Goal: Task Accomplishment & Management: Complete application form

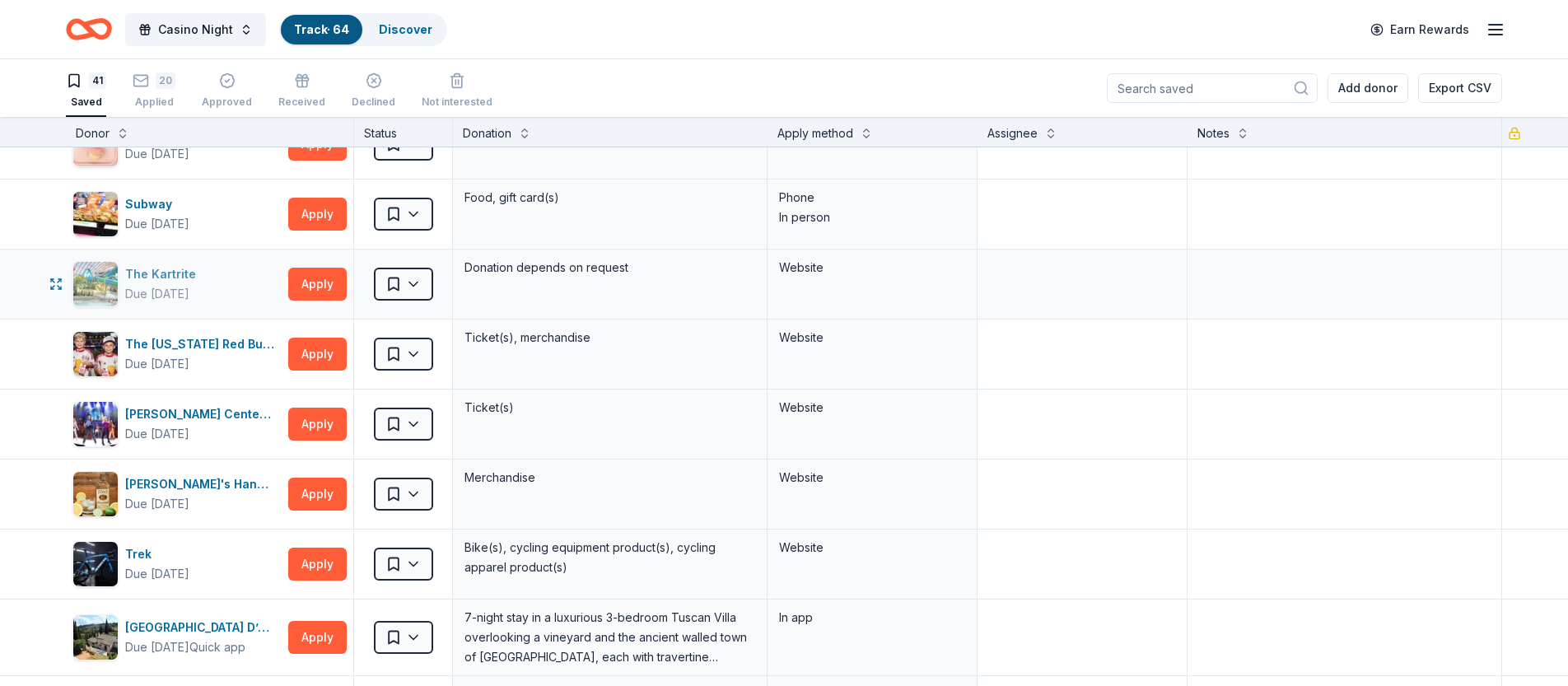
scroll to position [2079, 0]
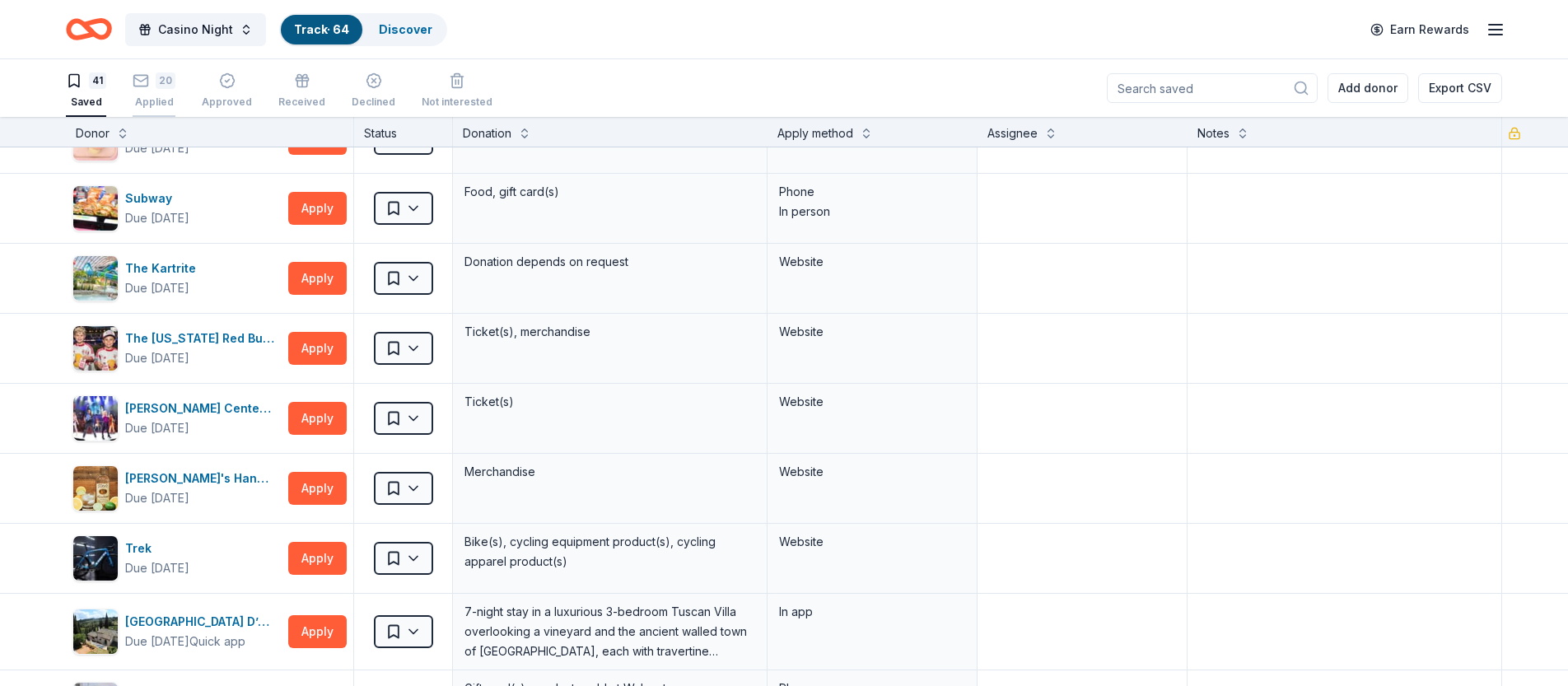
click at [154, 103] on div "Applied" at bounding box center [154, 102] width 43 height 13
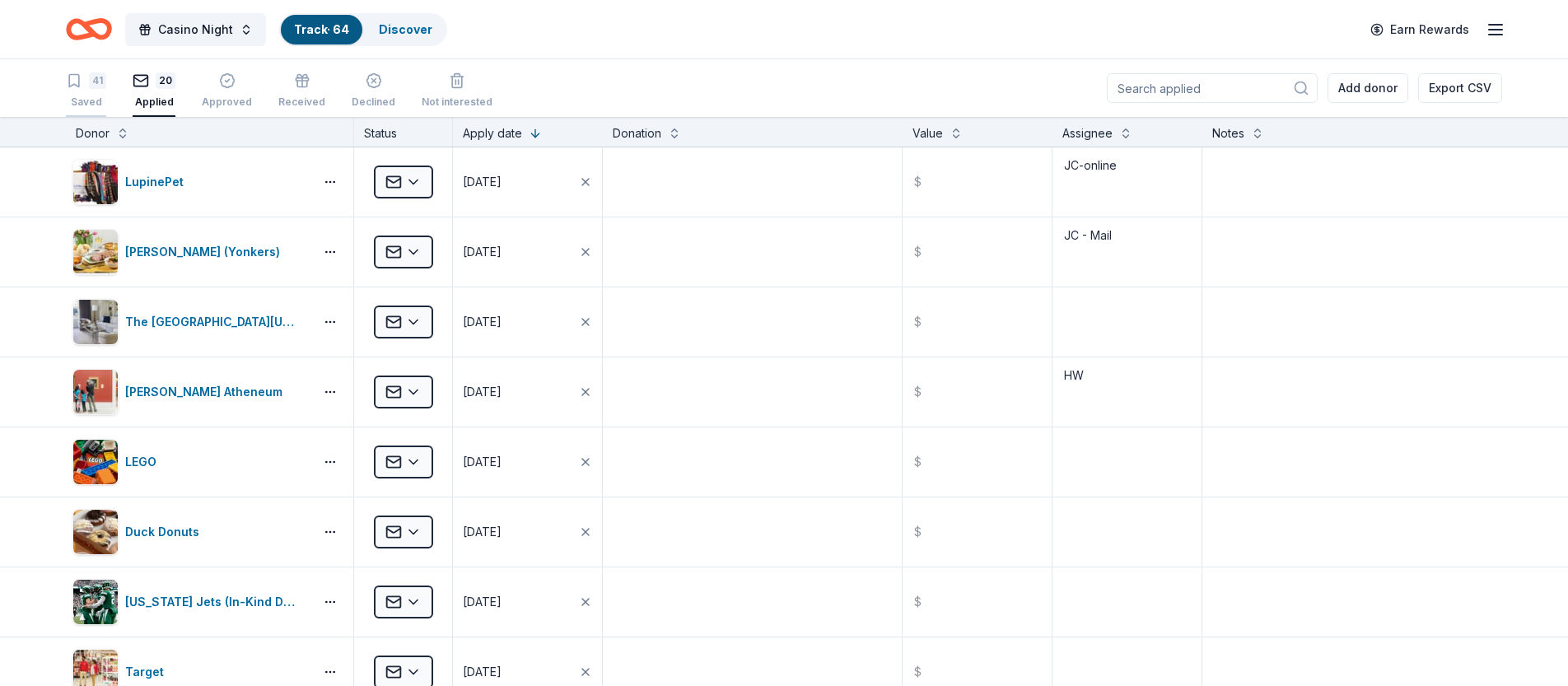
click at [102, 76] on div "41" at bounding box center [97, 80] width 18 height 17
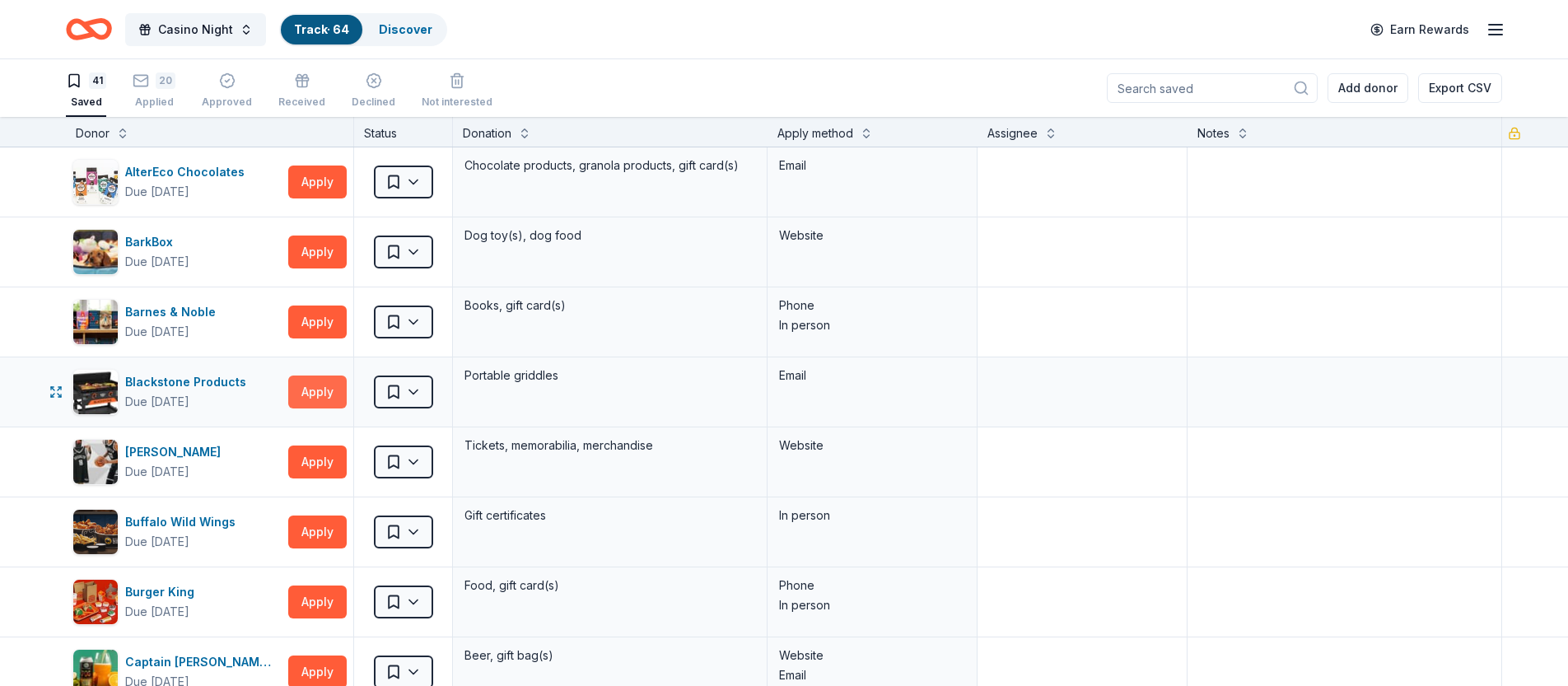
click at [322, 398] on button "Apply" at bounding box center [317, 392] width 58 height 33
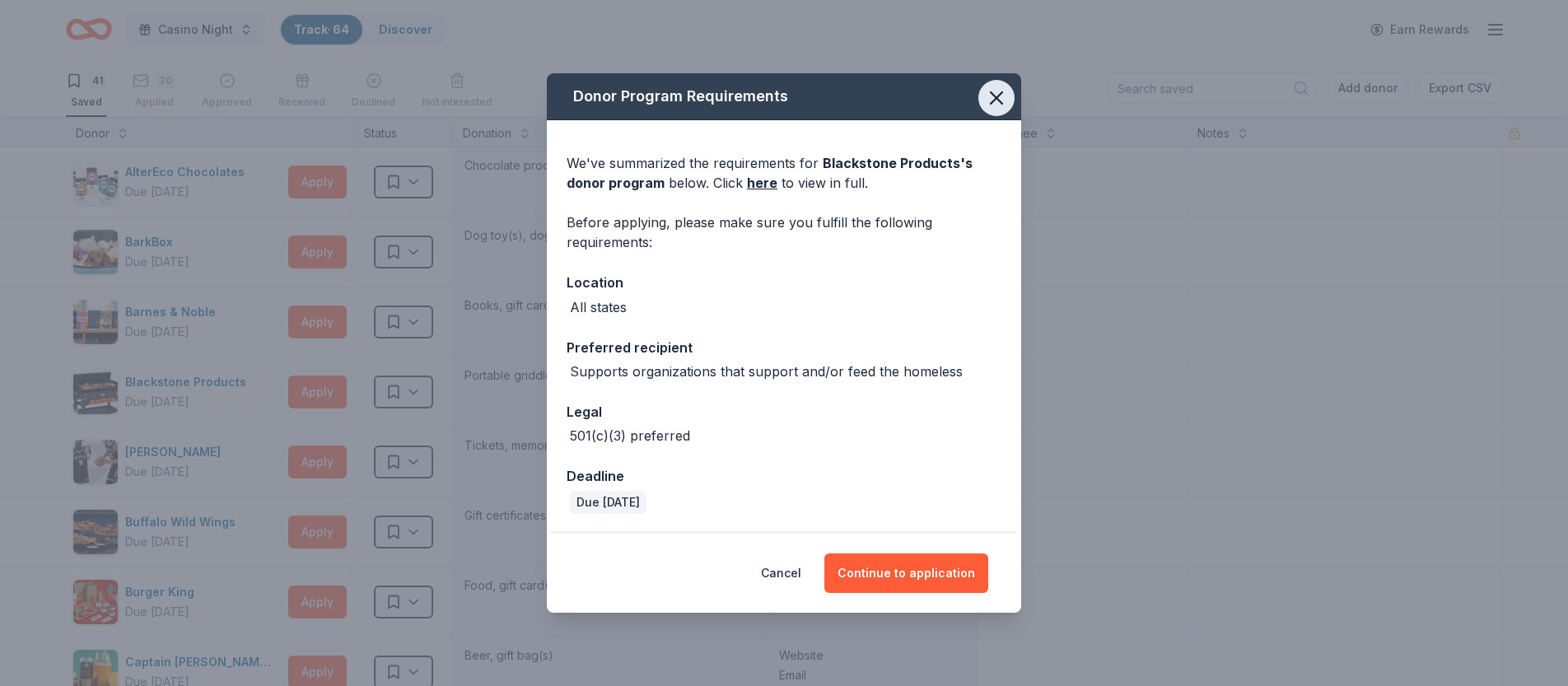
click at [993, 97] on icon "button" at bounding box center [996, 97] width 23 height 23
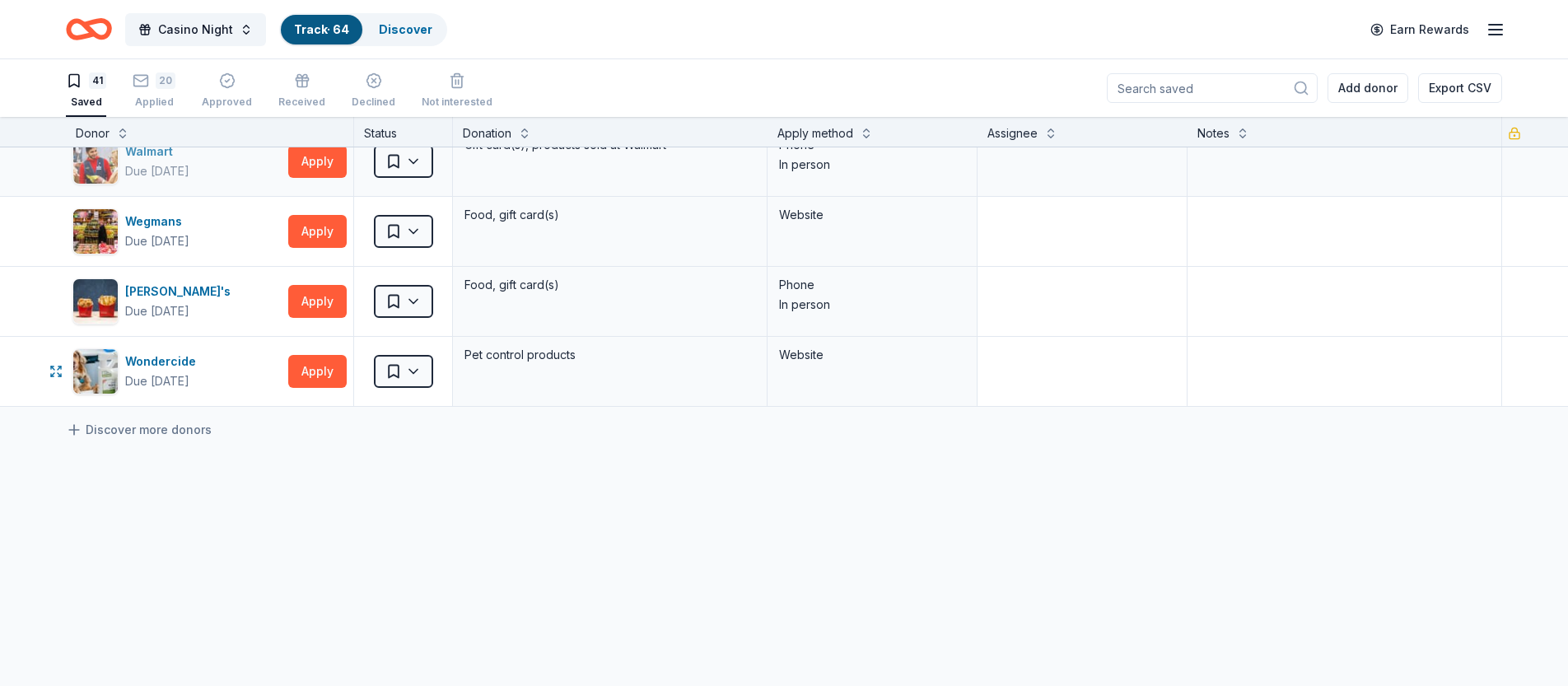
scroll to position [2624, 0]
click at [302, 221] on button "Apply" at bounding box center [317, 230] width 58 height 33
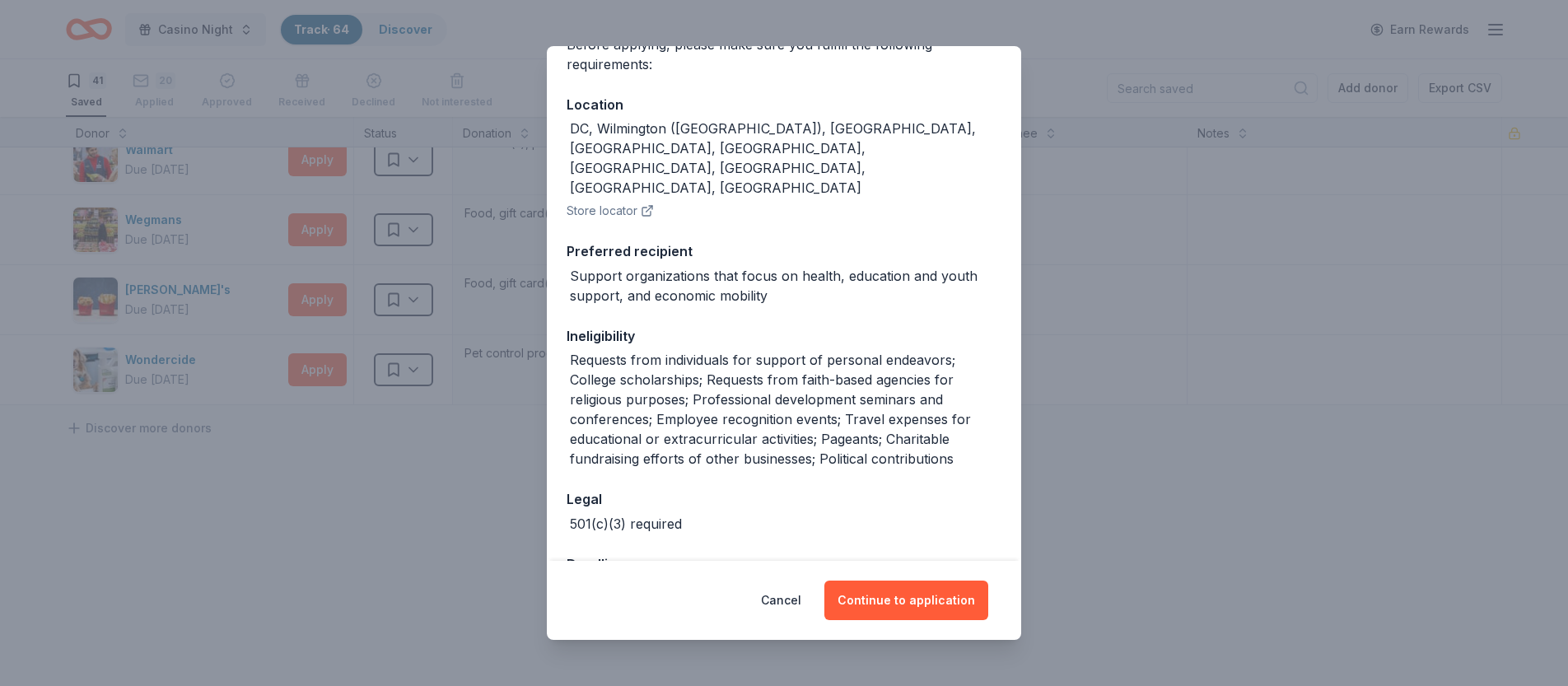
scroll to position [152, 0]
click at [918, 592] on button "Continue to application" at bounding box center [906, 600] width 164 height 40
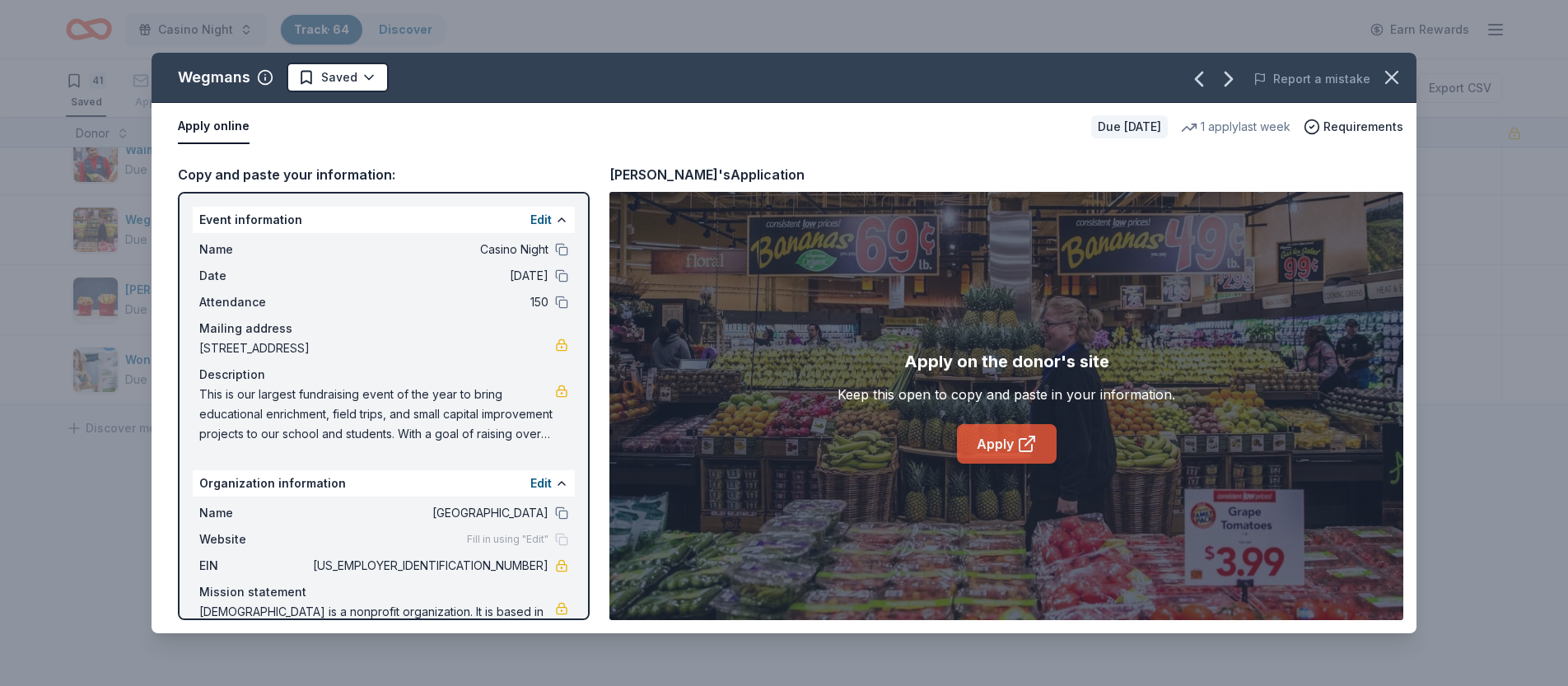
click at [1019, 453] on icon at bounding box center [1026, 443] width 19 height 19
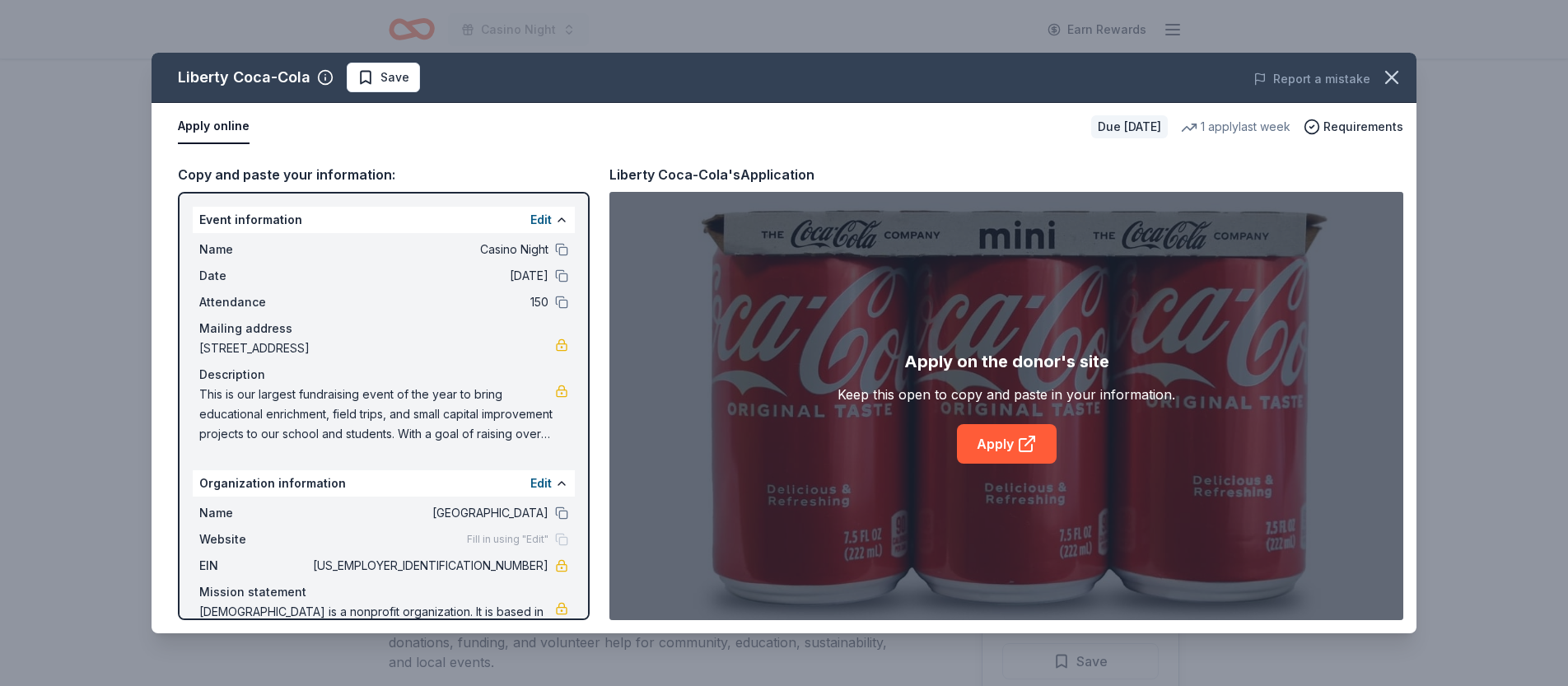
scroll to position [280, 0]
click at [1389, 71] on icon "button" at bounding box center [1391, 77] width 23 height 23
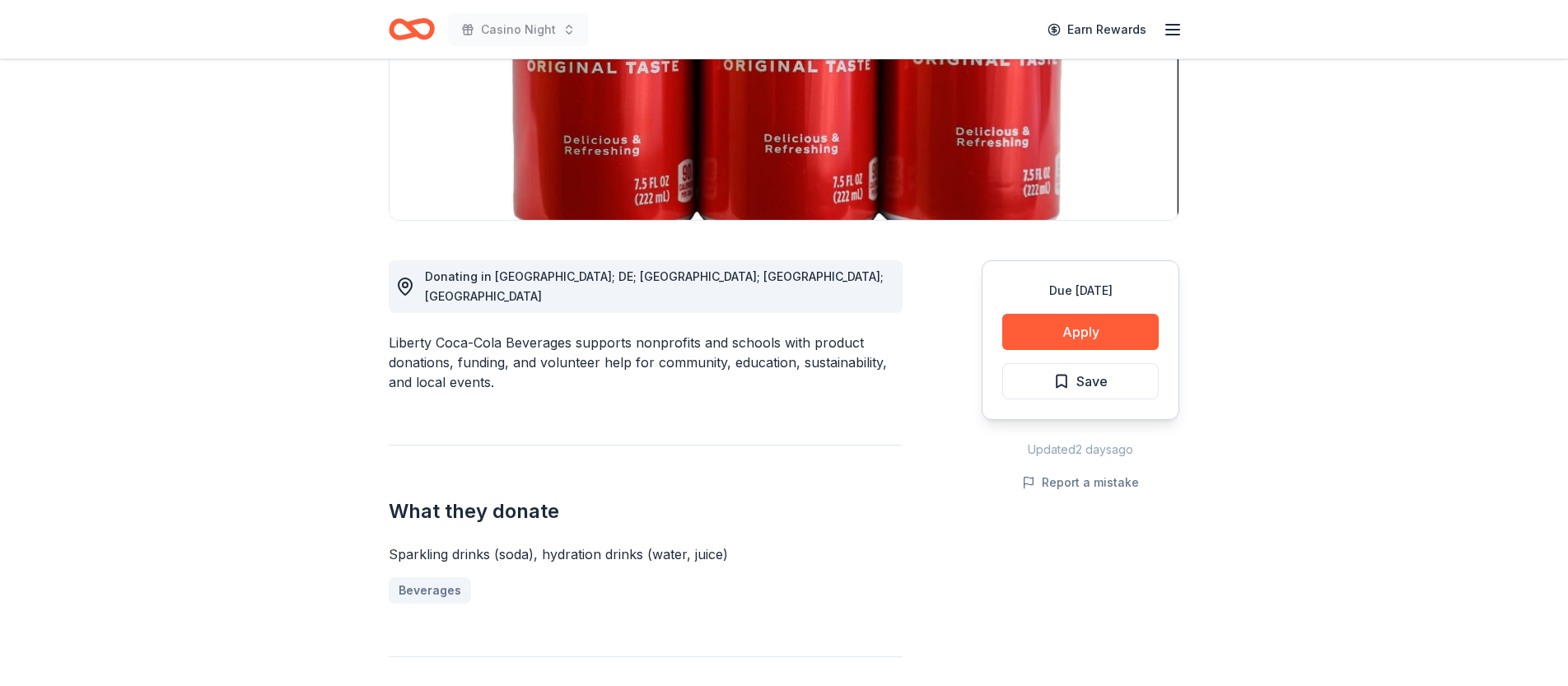
scroll to position [0, 0]
